Goal: Transaction & Acquisition: Purchase product/service

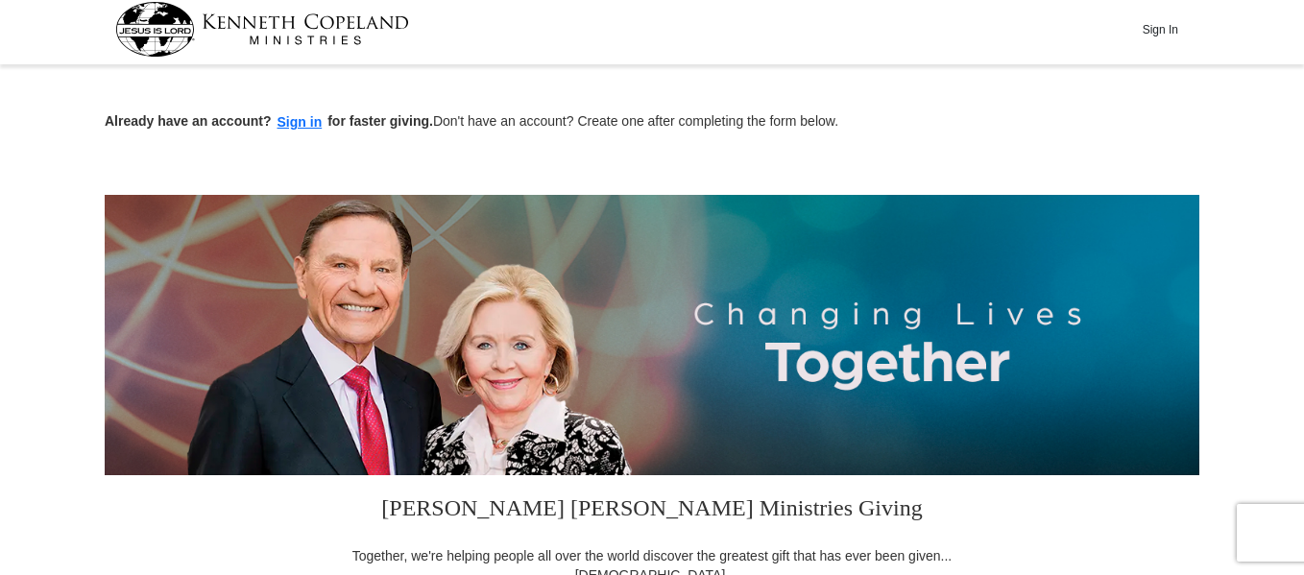
scroll to position [50, 0]
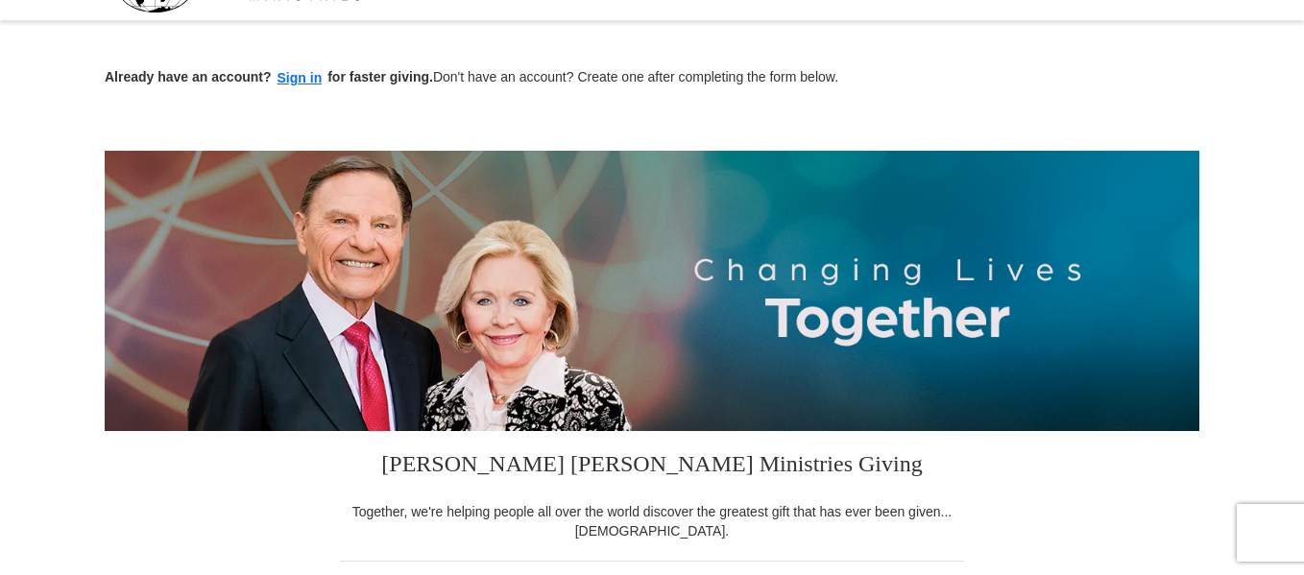
drag, startPoint x: 1310, startPoint y: 48, endPoint x: 1311, endPoint y: 89, distance: 41.3
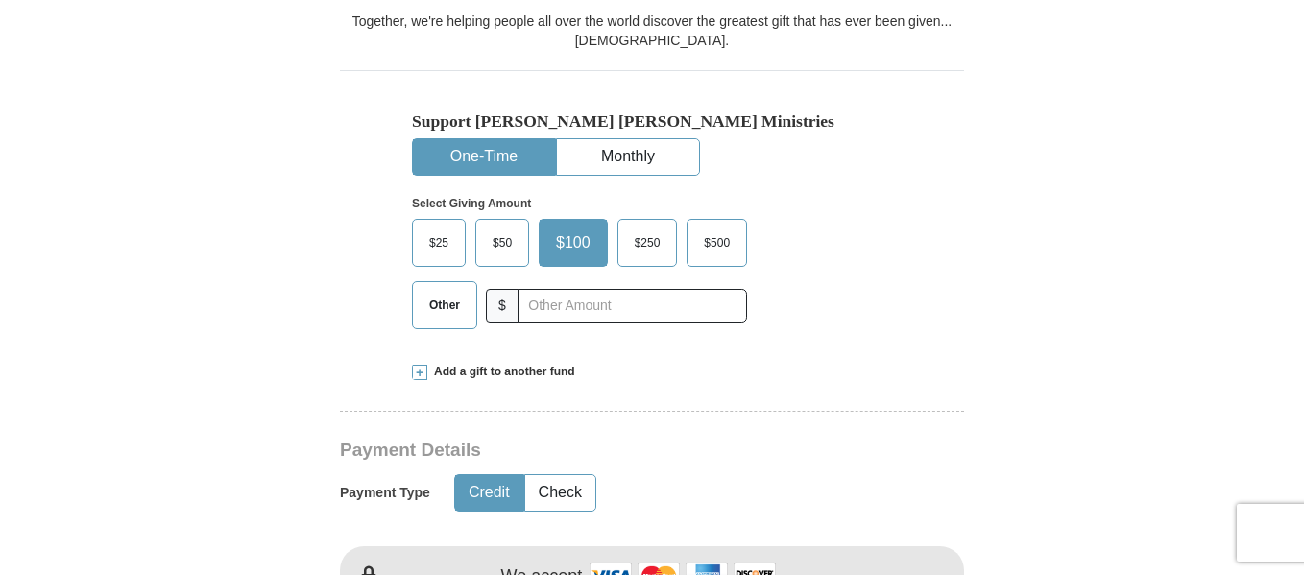
scroll to position [546, 0]
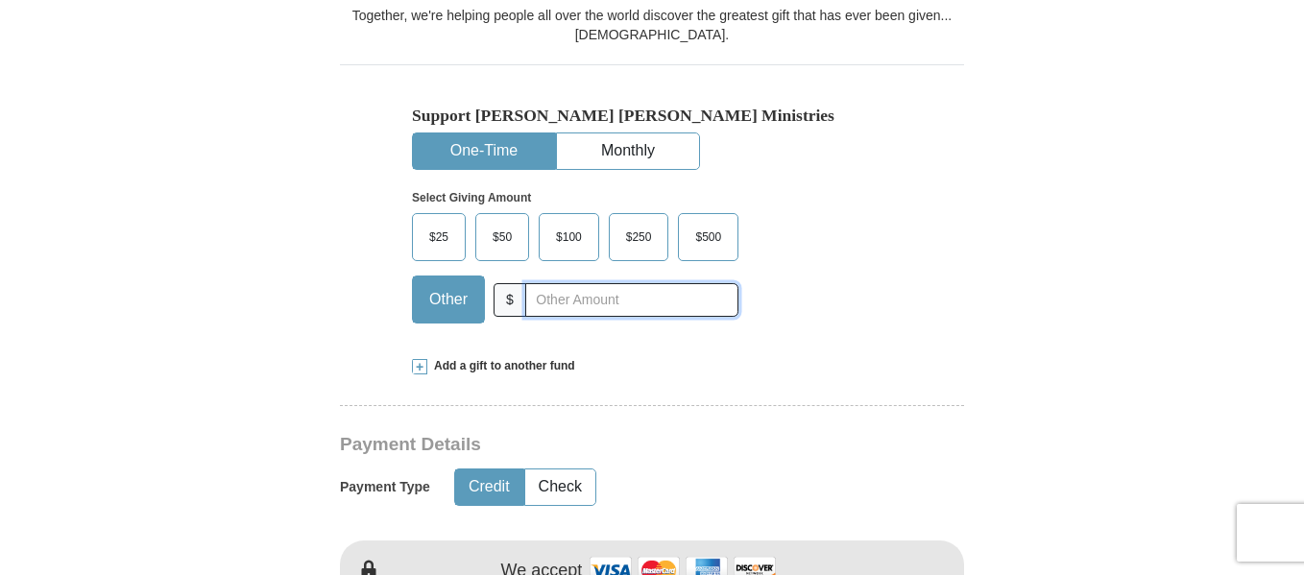
click at [544, 298] on input "text" at bounding box center [631, 300] width 213 height 34
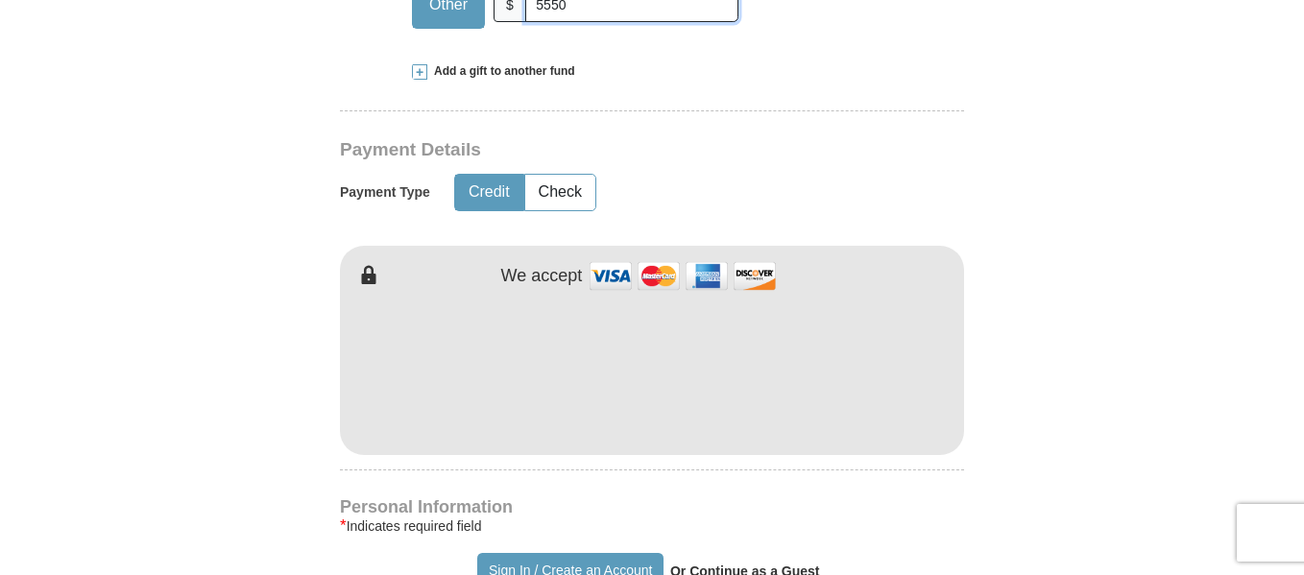
scroll to position [866, 0]
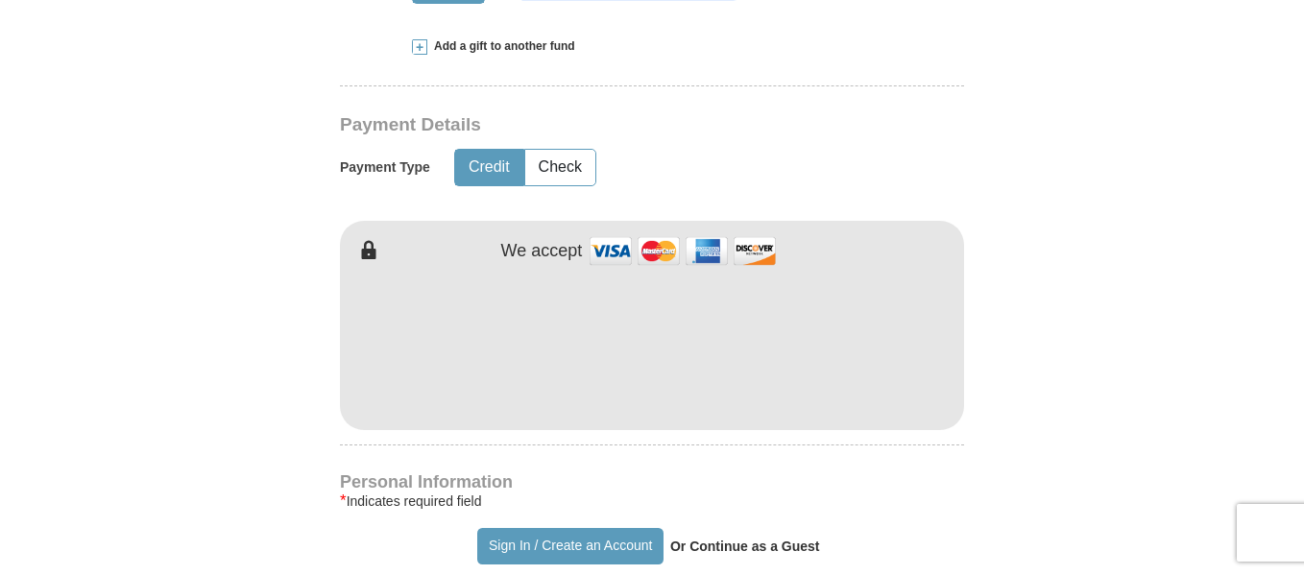
type input "5550"
click at [558, 547] on button "Sign In / Create an Account" at bounding box center [569, 546] width 185 height 36
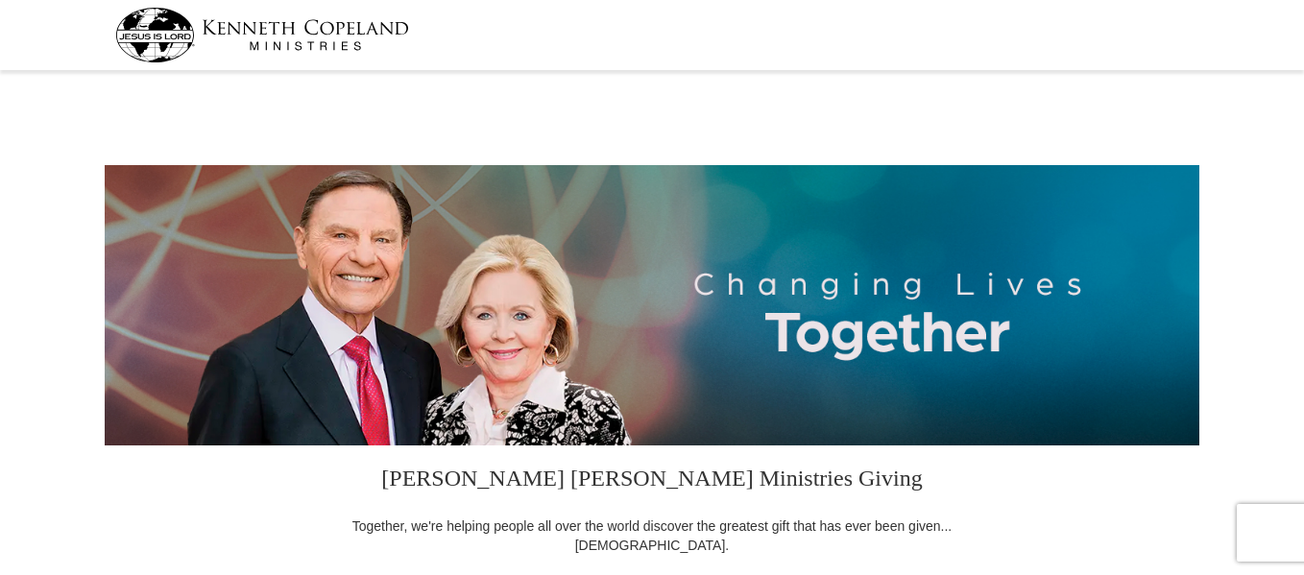
select select "NY"
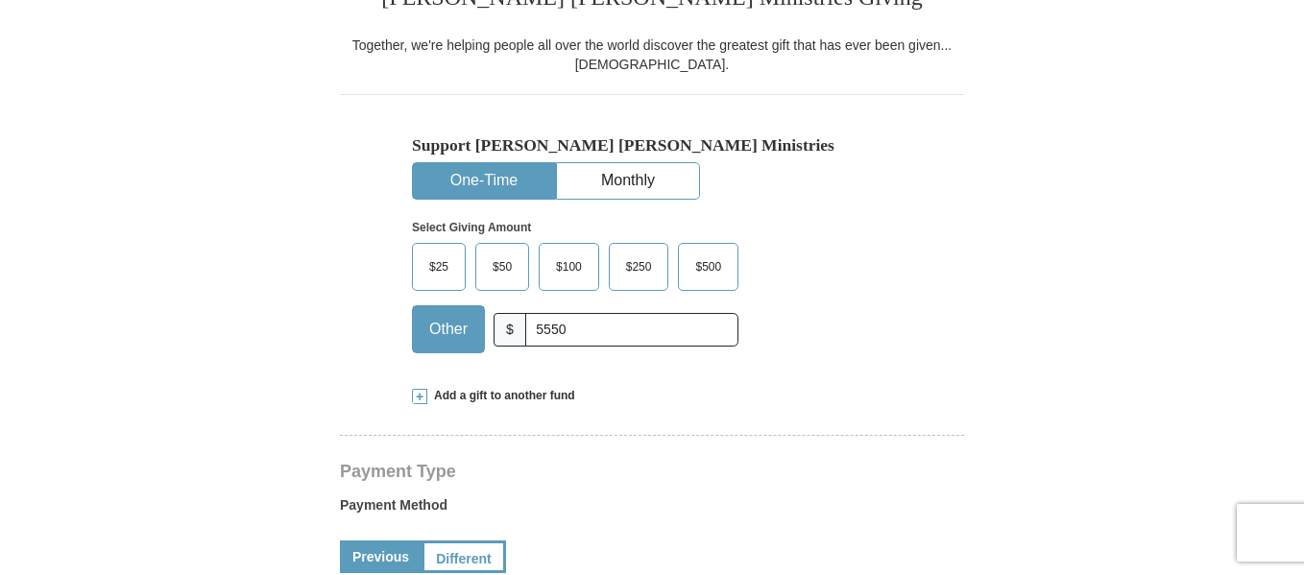
scroll to position [487, 0]
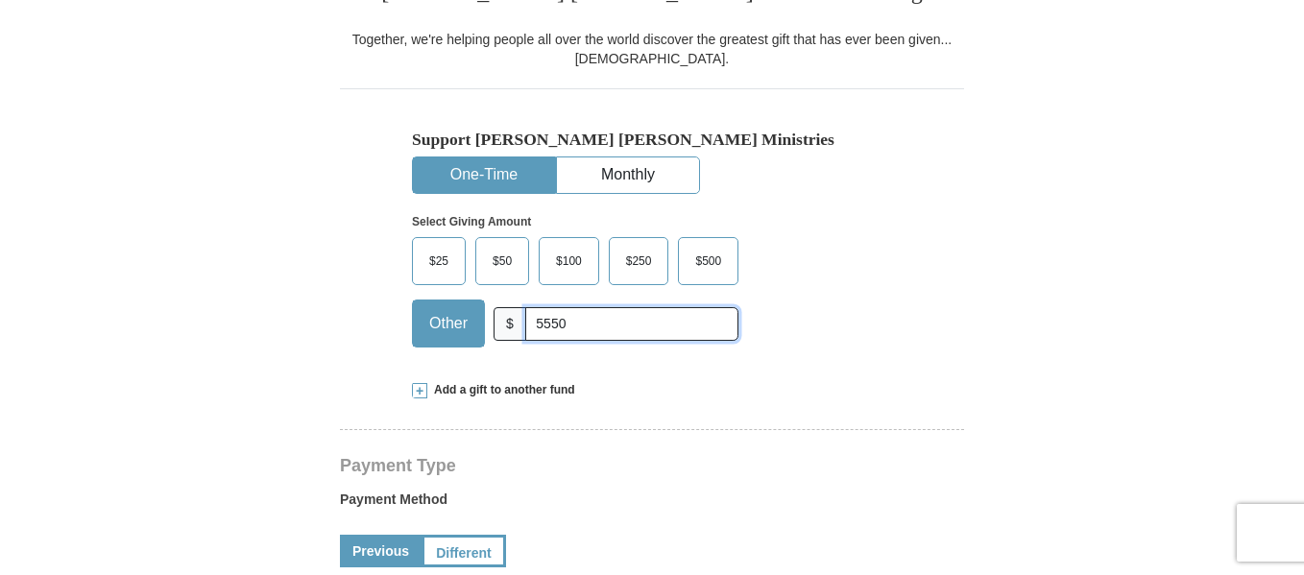
click at [551, 325] on input "5550" at bounding box center [631, 324] width 213 height 34
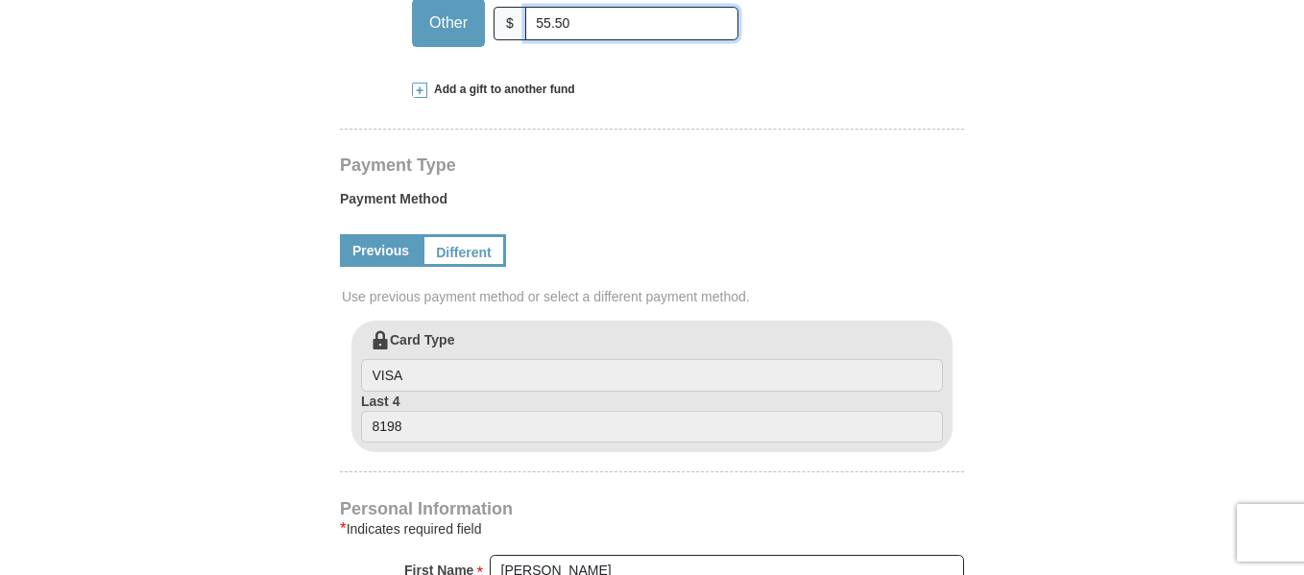
scroll to position [793, 0]
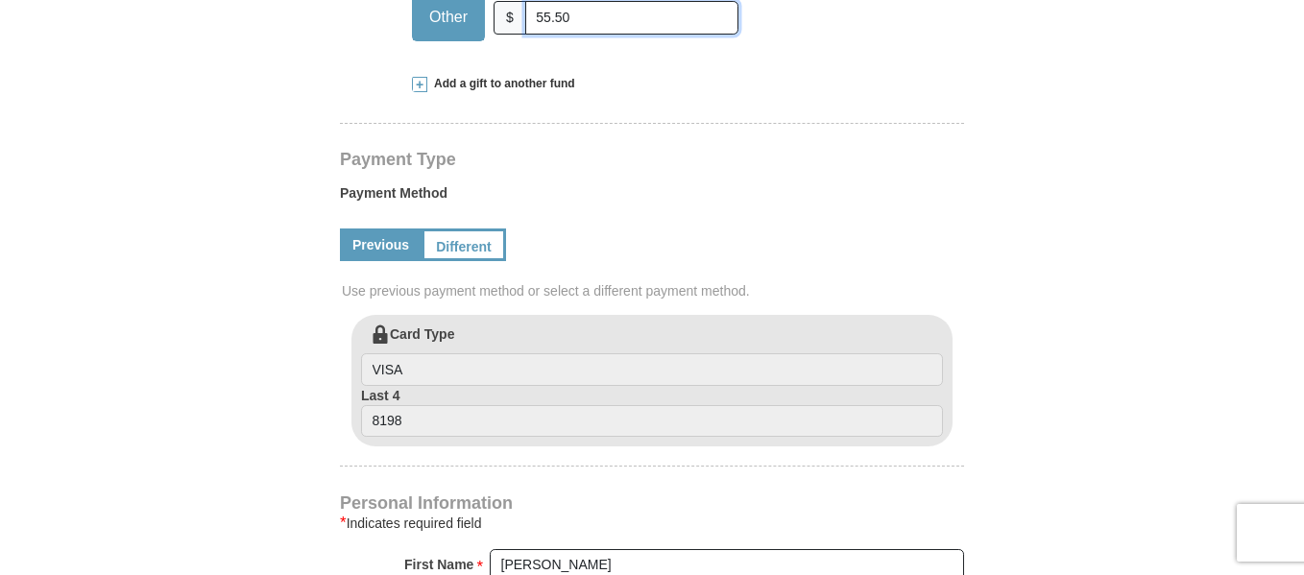
type input "55.50"
click at [443, 246] on link "Different" at bounding box center [461, 244] width 81 height 33
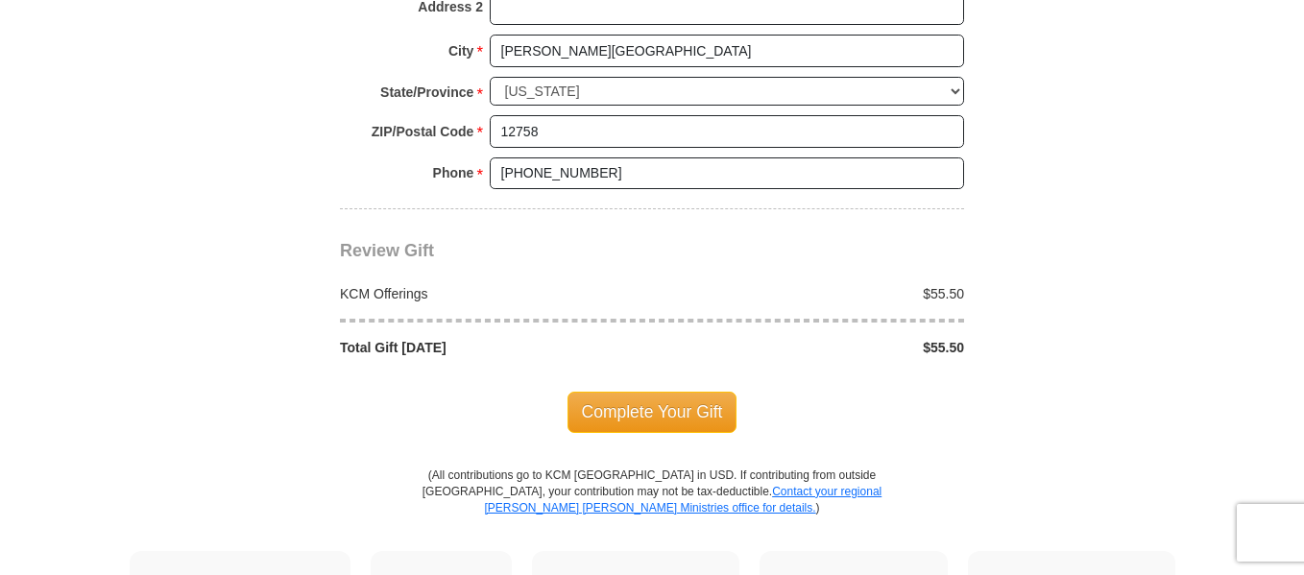
scroll to position [1794, 0]
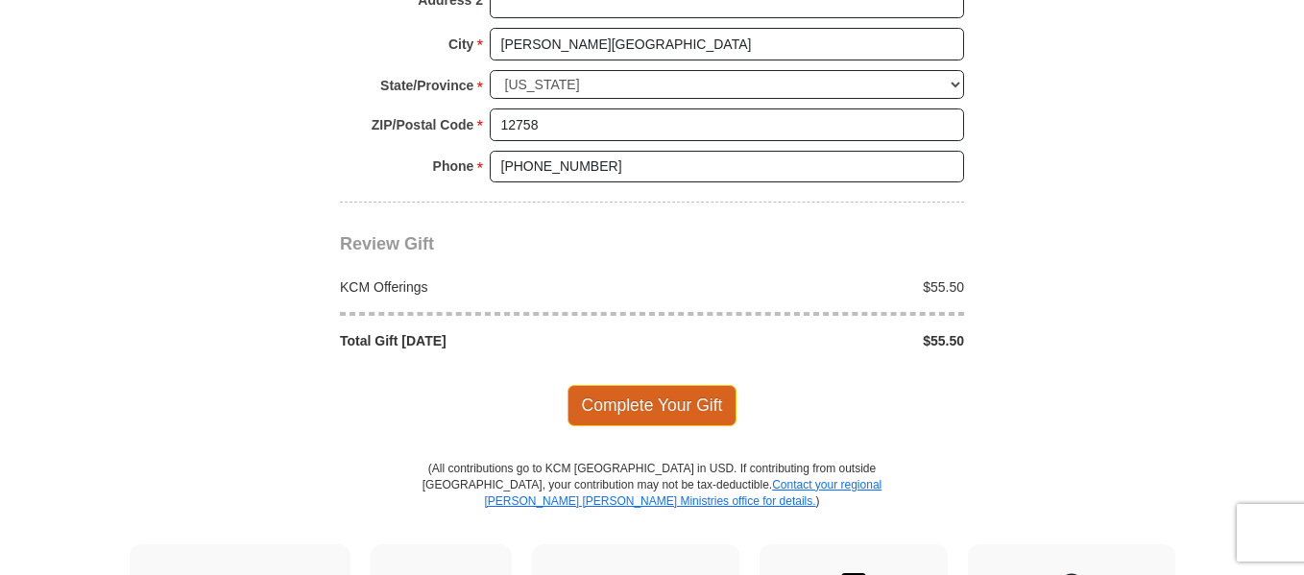
click at [685, 402] on span "Complete Your Gift" at bounding box center [652, 405] width 170 height 40
